Goal: Task Accomplishment & Management: Complete application form

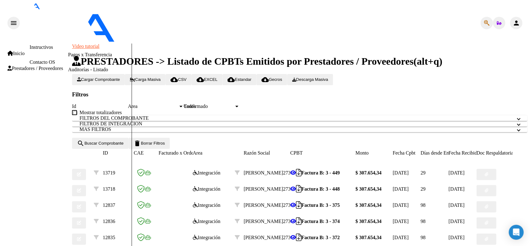
click at [39, 66] on span "Prestadores / Proveedores" at bounding box center [35, 69] width 56 height 6
click at [29, 54] on div "Inicio Instructivos Contacto OS Prestadores / Proveedores Facturas - Listado/Ca…" at bounding box center [66, 195] width 129 height 304
click at [30, 66] on span "Prestadores / Proveedores" at bounding box center [35, 69] width 56 height 6
click at [68, 27] on link "Facturas - Listado/Carga" at bounding box center [92, 24] width 49 height 5
click at [530, 43] on div at bounding box center [533, 107] width 2 height 129
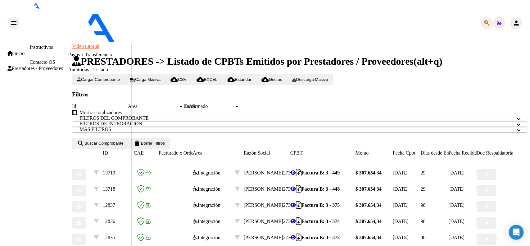
click at [97, 77] on span "Cargar Comprobante" at bounding box center [98, 79] width 43 height 5
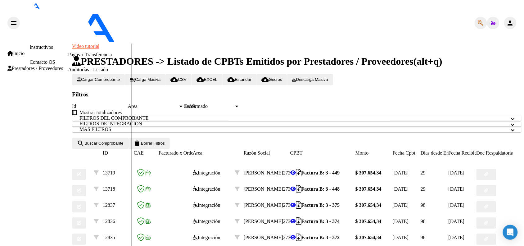
type input "202509"
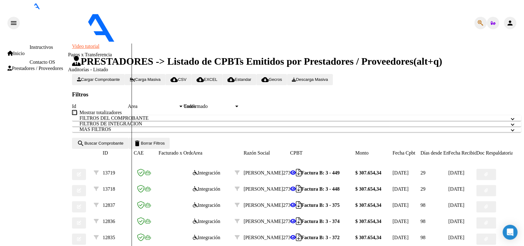
scroll to position [388, 0]
type input "[DATE]"
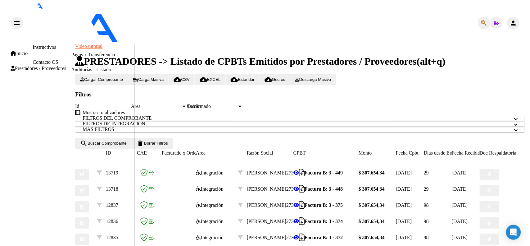
scroll to position [0, 0]
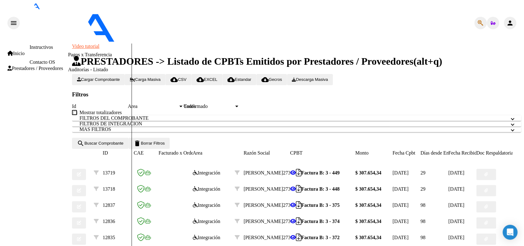
click at [476, 56] on h1 "PRESTADORES -> Listado de CPBTs Emitidos por Prestadores / Proveedores (alt+q)" at bounding box center [297, 61] width 450 height 11
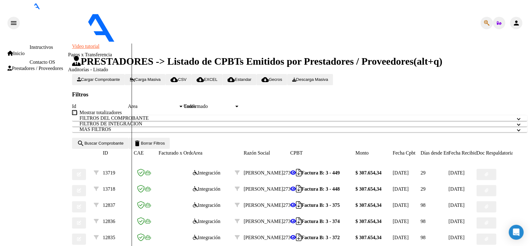
click at [517, 17] on button "person" at bounding box center [516, 23] width 12 height 12
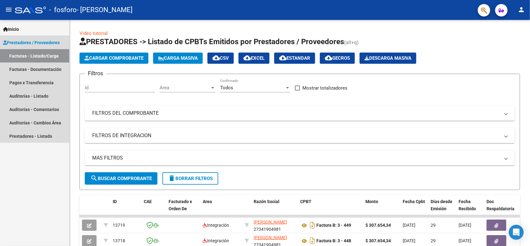
click at [41, 36] on link "Prestadores / Proveedores" at bounding box center [34, 42] width 69 height 13
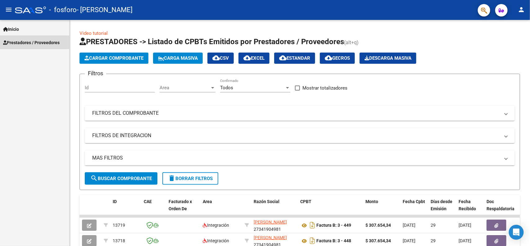
click at [39, 39] on span "Prestadores / Proveedores" at bounding box center [31, 42] width 57 height 7
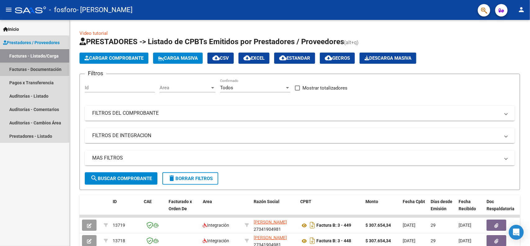
click at [23, 71] on link "Facturas - Documentación" at bounding box center [34, 68] width 69 height 13
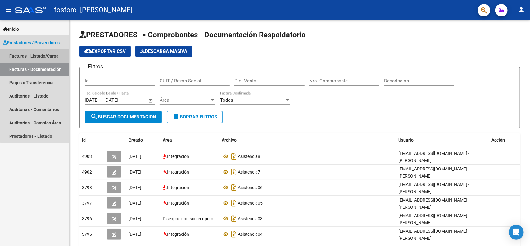
click at [49, 52] on link "Facturas - Listado/Carga" at bounding box center [34, 55] width 69 height 13
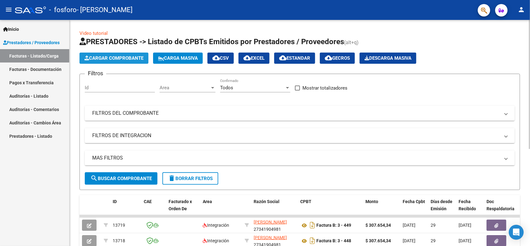
click at [117, 58] on span "Cargar Comprobante" at bounding box center [113, 58] width 59 height 6
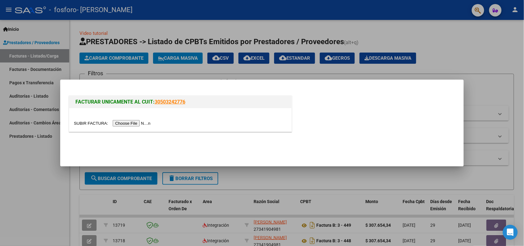
click at [135, 126] on input "file" at bounding box center [113, 123] width 79 height 7
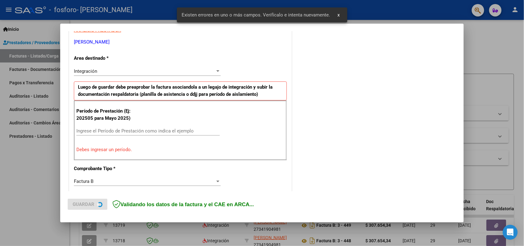
scroll to position [125, 0]
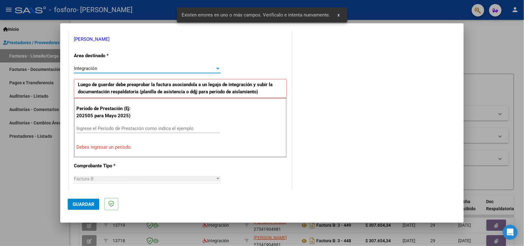
click at [152, 66] on div "Integración" at bounding box center [144, 69] width 141 height 6
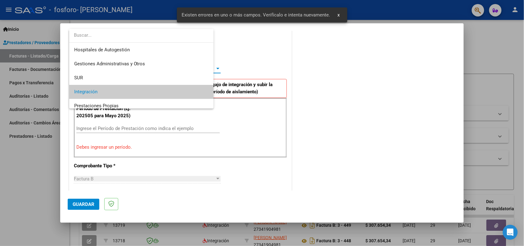
scroll to position [23, 0]
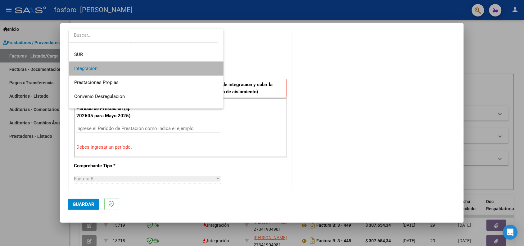
click at [152, 66] on span "Integración" at bounding box center [146, 69] width 145 height 14
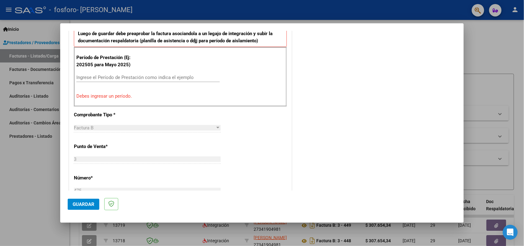
scroll to position [170, 0]
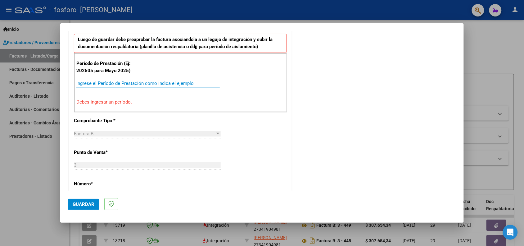
click at [151, 84] on input "Ingrese el Período de Prestación como indica el ejemplo" at bounding box center [148, 83] width 144 height 6
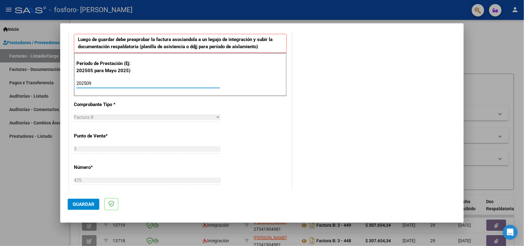
type input "202509"
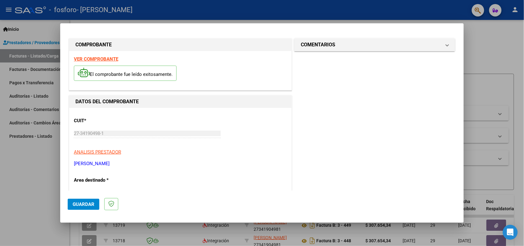
scroll to position [0, 0]
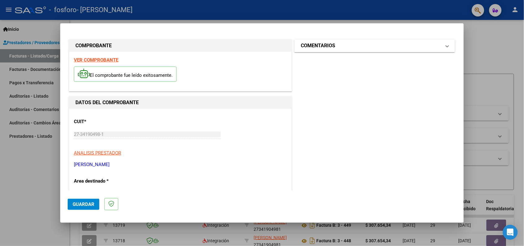
click at [425, 45] on mat-panel-title "COMENTARIOS" at bounding box center [371, 45] width 140 height 7
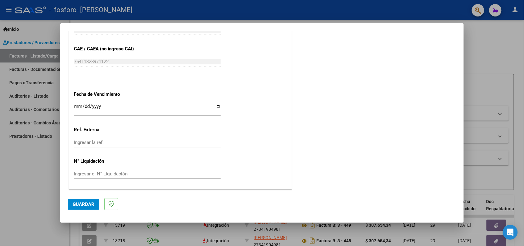
scroll to position [386, 0]
drag, startPoint x: 466, startPoint y: 161, endPoint x: 465, endPoint y: 175, distance: 14.0
click at [465, 175] on div at bounding box center [262, 123] width 524 height 246
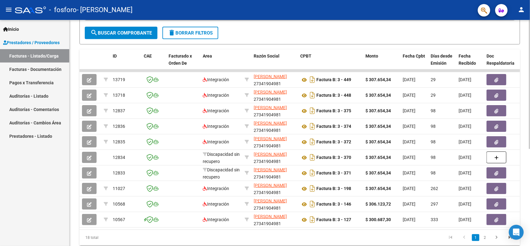
scroll to position [164, 0]
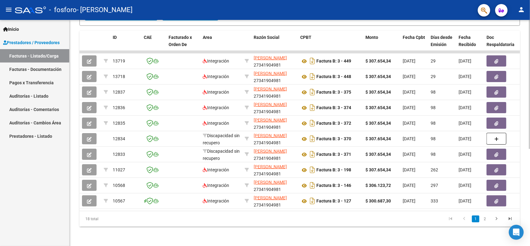
click at [529, 221] on div at bounding box center [530, 180] width 2 height 129
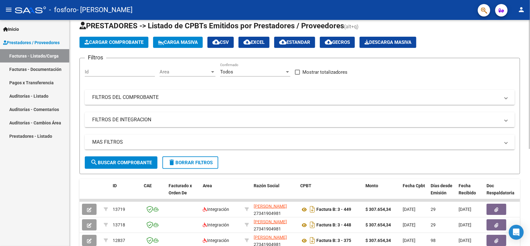
click at [530, 37] on div at bounding box center [530, 93] width 2 height 129
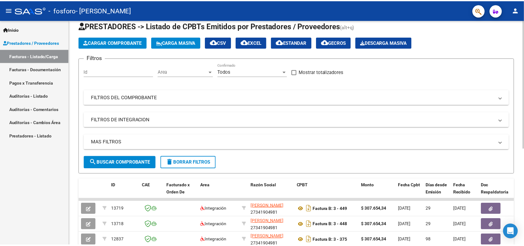
scroll to position [10, 0]
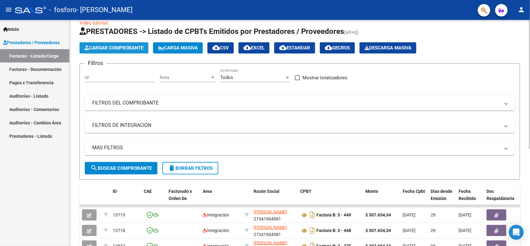
click at [123, 50] on span "Cargar Comprobante" at bounding box center [113, 48] width 59 height 6
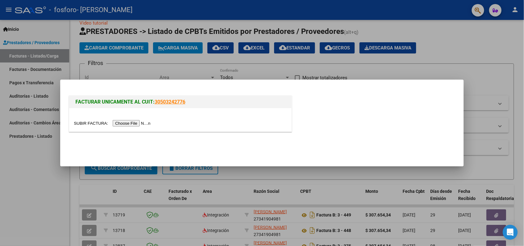
click at [141, 123] on input "file" at bounding box center [113, 123] width 79 height 7
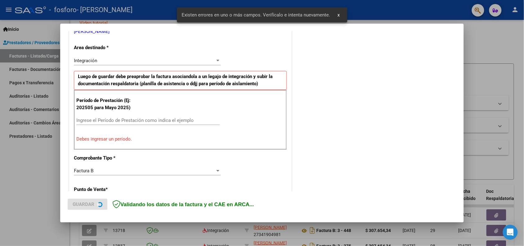
scroll to position [137, 0]
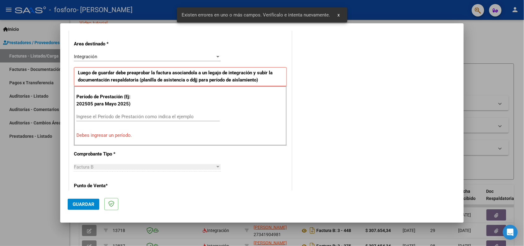
click at [114, 116] on input "Ingrese el Período de Prestación como indica el ejemplo" at bounding box center [148, 117] width 144 height 6
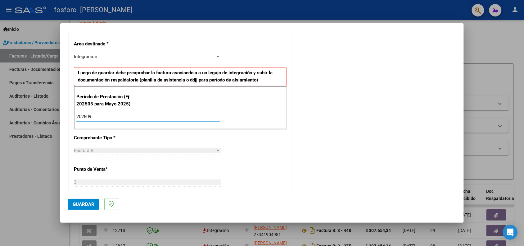
type input "202509"
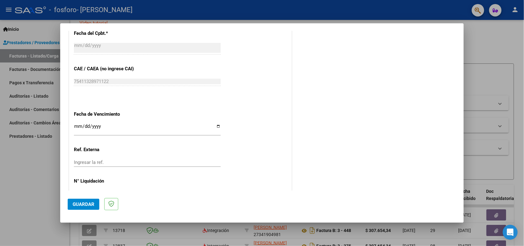
scroll to position [388, 0]
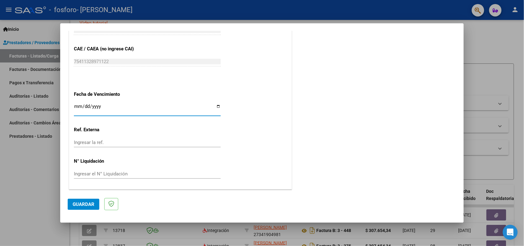
click at [216, 106] on input "Ingresar la fecha" at bounding box center [147, 109] width 147 height 10
type input "[DATE]"
click at [86, 203] on span "Guardar" at bounding box center [84, 204] width 22 height 6
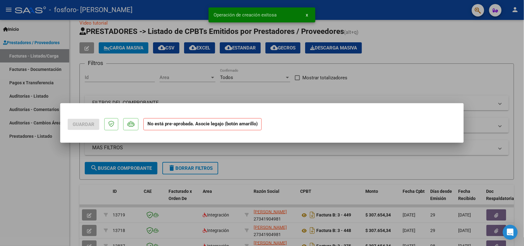
scroll to position [0, 0]
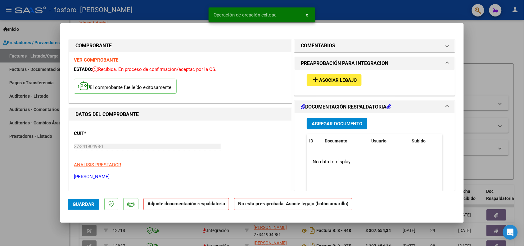
click at [337, 122] on span "Agregar Documento" at bounding box center [337, 124] width 51 height 6
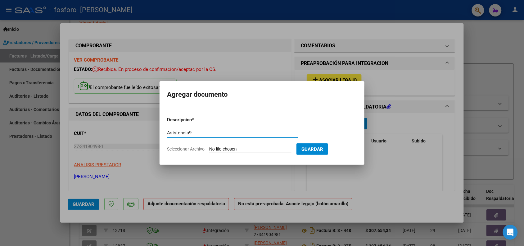
type input "Asistencia9"
click at [244, 150] on input "Seleccionar Archivo" at bounding box center [250, 149] width 82 height 6
type input "C:\fakepath\9SoriaJuan.pdf"
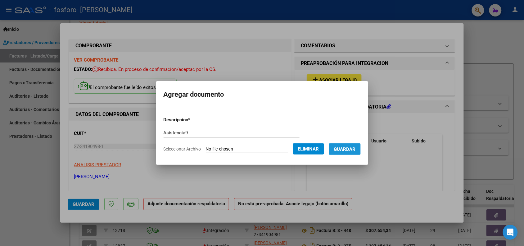
click at [352, 150] on span "Guardar" at bounding box center [345, 149] width 22 height 6
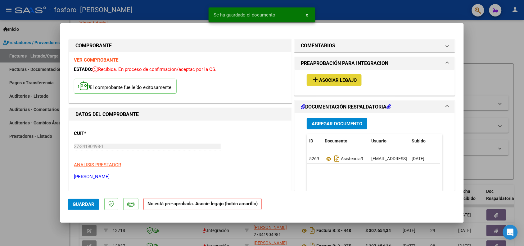
click at [335, 76] on button "add Asociar Legajo" at bounding box center [334, 79] width 55 height 11
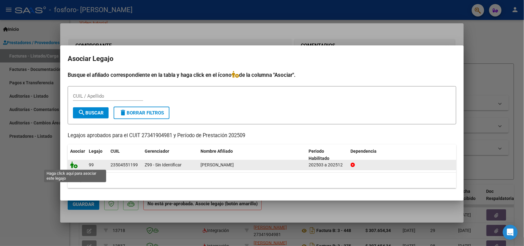
click at [73, 165] on icon at bounding box center [73, 164] width 7 height 7
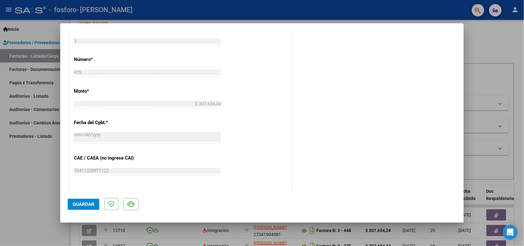
scroll to position [329, 0]
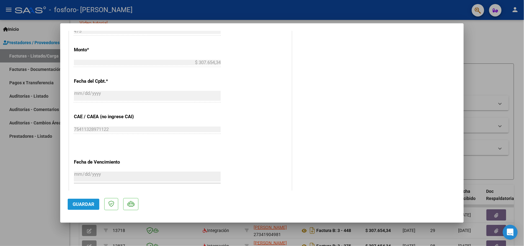
click at [78, 204] on span "Guardar" at bounding box center [84, 204] width 22 height 6
